Goal: Task Accomplishment & Management: Manage account settings

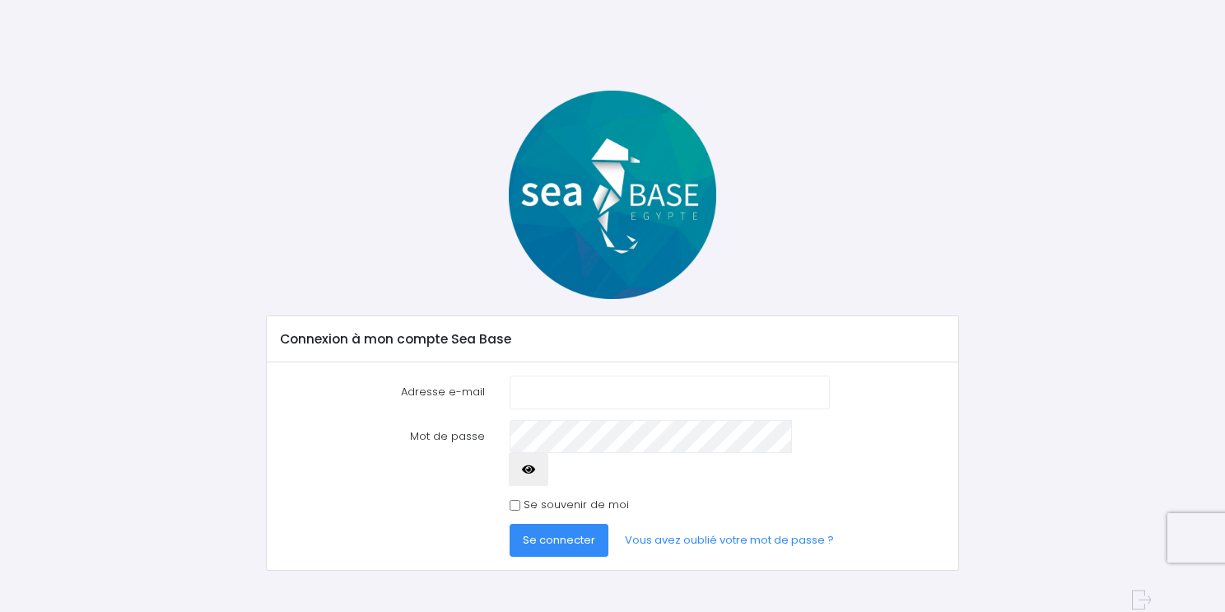
type input "[EMAIL_ADDRESS][DOMAIN_NAME]"
click at [535, 469] on icon "button" at bounding box center [528, 469] width 13 height 0
click at [573, 532] on span "Se connecter" at bounding box center [559, 540] width 72 height 16
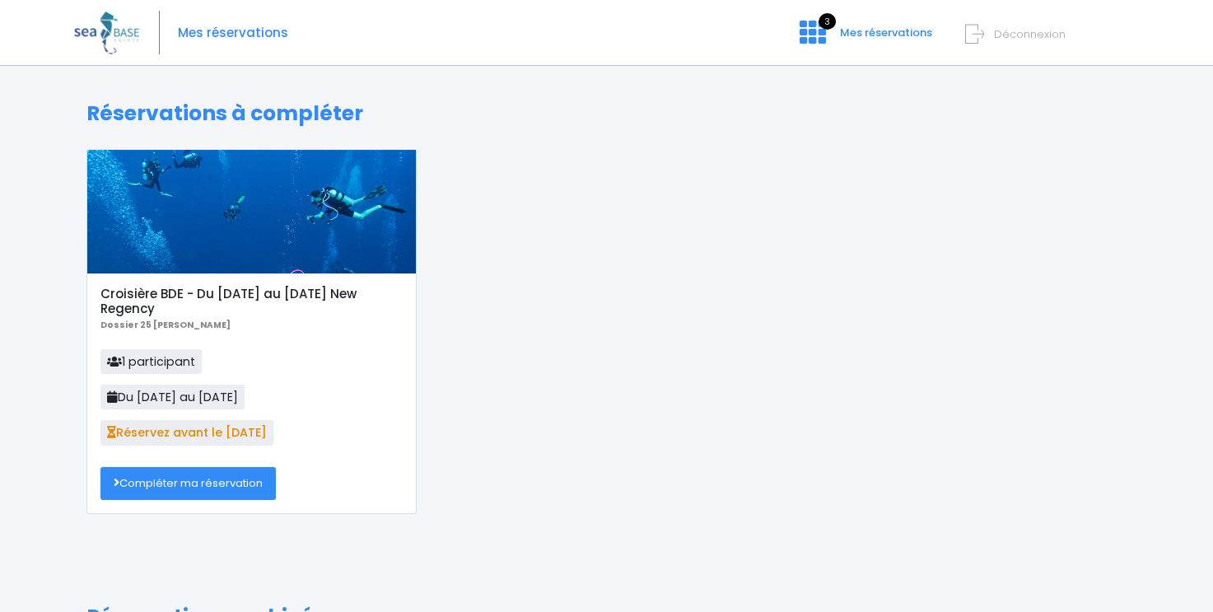
click at [162, 478] on link "Compléter ma réservation" at bounding box center [187, 483] width 175 height 33
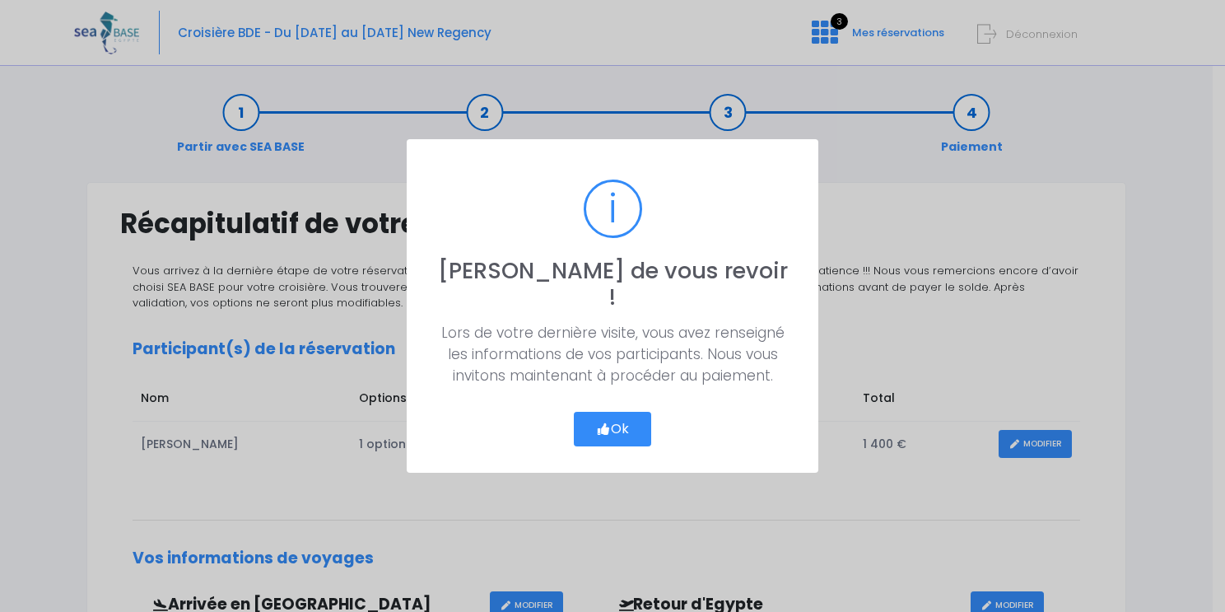
click at [612, 412] on button "Ok" at bounding box center [612, 429] width 77 height 35
